Goal: Task Accomplishment & Management: Complete application form

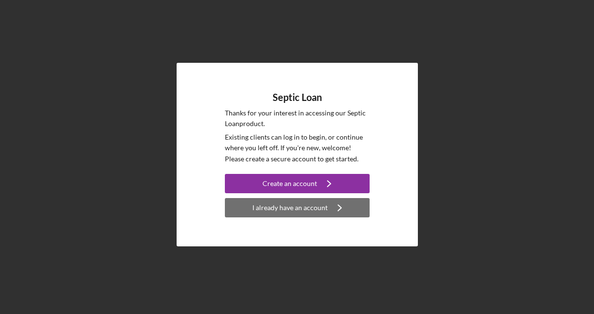
click at [289, 215] on div "I already have an account" at bounding box center [289, 207] width 75 height 19
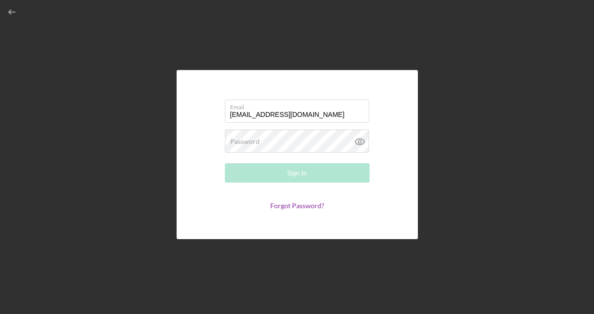
type input "[EMAIL_ADDRESS][DOMAIN_NAME]"
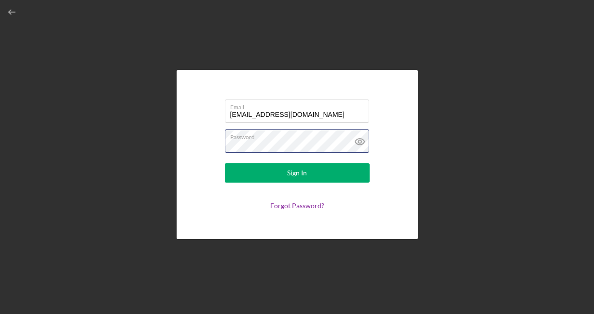
click at [225, 163] on button "Sign In" at bounding box center [297, 172] width 145 height 19
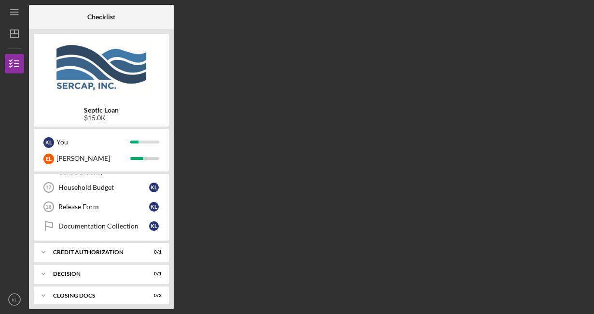
scroll to position [201, 0]
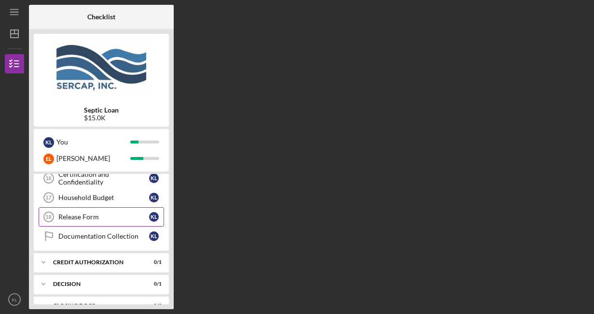
click at [93, 219] on div "Release Form" at bounding box center [103, 217] width 91 height 8
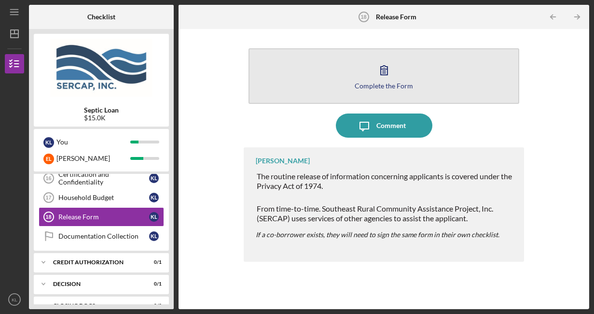
click at [386, 83] on div "Complete the Form" at bounding box center [384, 85] width 58 height 7
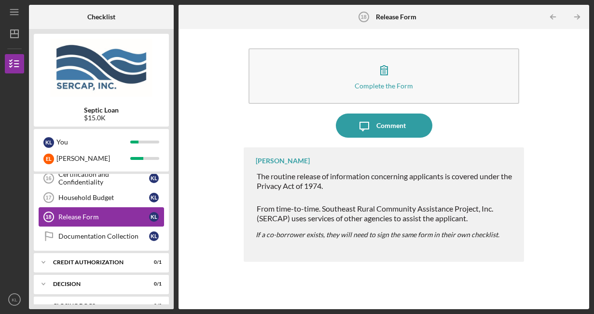
click at [137, 211] on link "Release Form 18 Release Form K L" at bounding box center [101, 216] width 125 height 19
click at [111, 197] on div "Household Budget" at bounding box center [103, 197] width 91 height 8
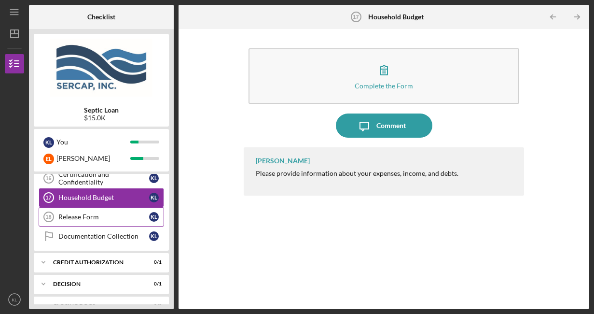
click at [87, 217] on div "Release Form" at bounding box center [103, 217] width 91 height 8
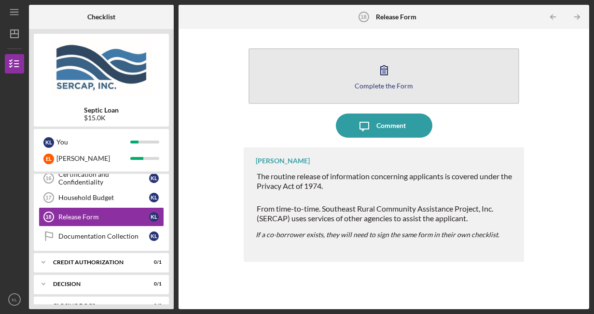
click at [387, 82] on div "Complete the Form" at bounding box center [384, 85] width 58 height 7
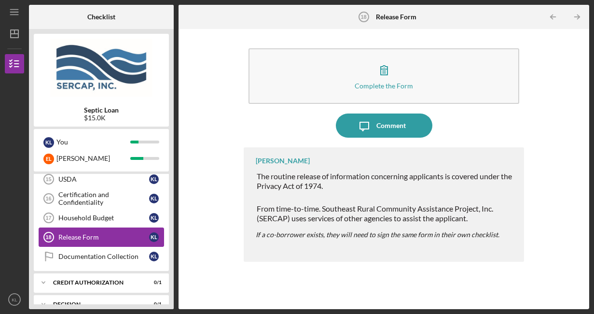
scroll to position [182, 0]
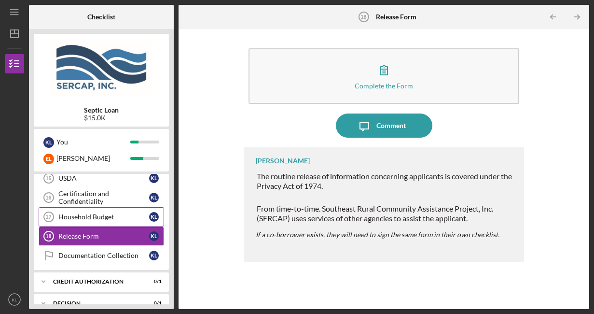
click at [103, 219] on div "Household Budget" at bounding box center [103, 217] width 91 height 8
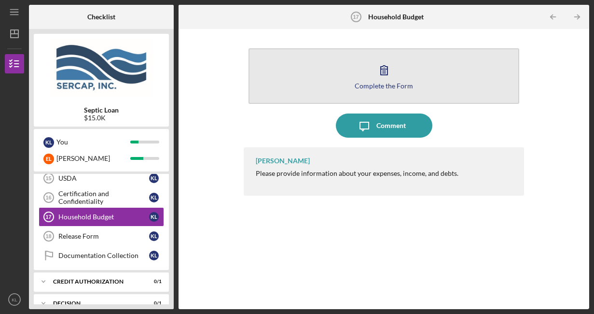
click at [370, 75] on button "Complete the Form Form" at bounding box center [383, 75] width 271 height 55
